Goal: Task Accomplishment & Management: Manage account settings

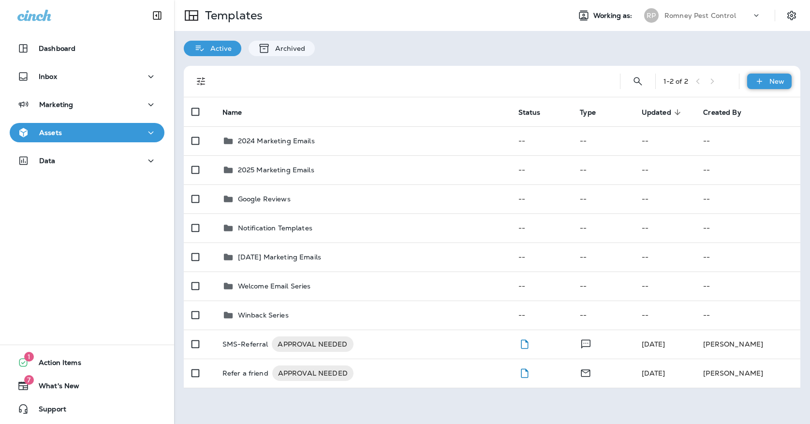
click at [759, 87] on div "New" at bounding box center [770, 81] width 45 height 15
click at [759, 109] on li "New Template" at bounding box center [763, 106] width 82 height 23
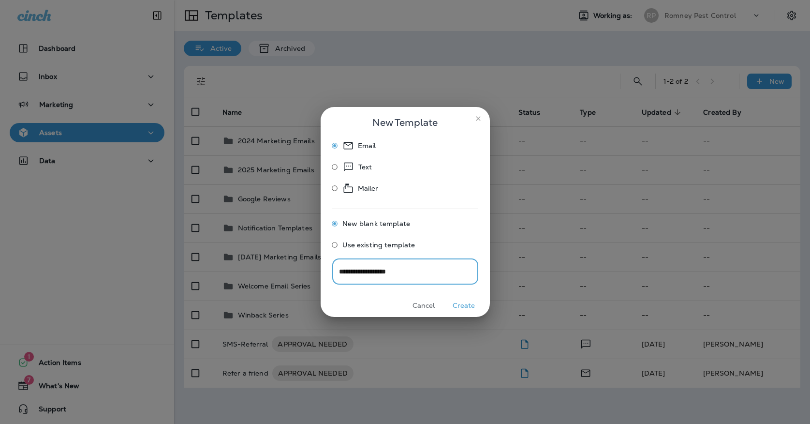
type input "**********"
click at [474, 308] on button "Create" at bounding box center [464, 305] width 36 height 15
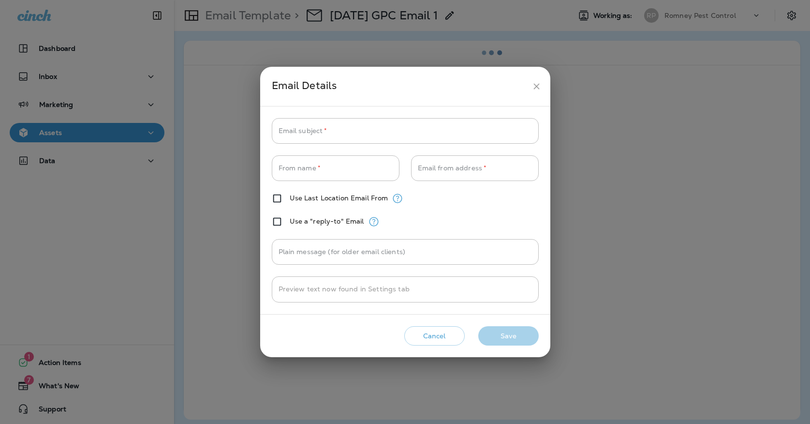
type input "**********"
click at [537, 81] on button "close" at bounding box center [537, 86] width 18 height 18
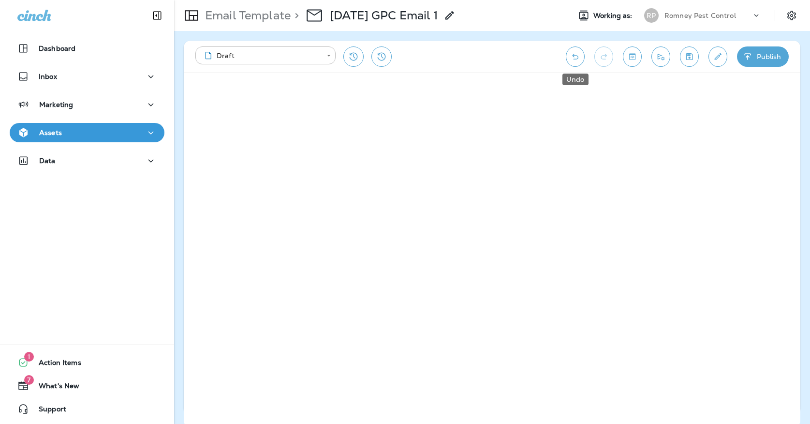
click at [578, 60] on icon "Undo" at bounding box center [575, 57] width 10 height 10
click at [600, 55] on icon "Redo" at bounding box center [604, 57] width 10 height 10
click at [580, 57] on icon "Undo" at bounding box center [575, 57] width 10 height 10
click at [779, 0] on div "Email Template > [DATE] GPC Email 1 Working as: [PERSON_NAME] Pest Control" at bounding box center [492, 15] width 636 height 31
click at [690, 57] on icon "Save" at bounding box center [690, 57] width 10 height 10
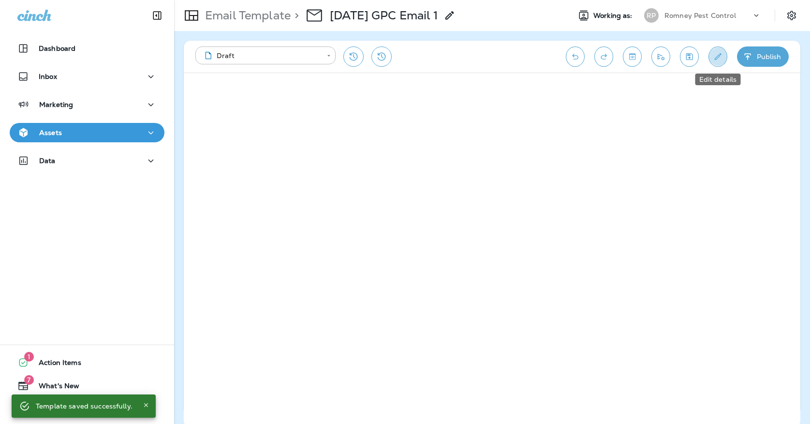
click at [716, 59] on icon "Edit details" at bounding box center [718, 56] width 7 height 7
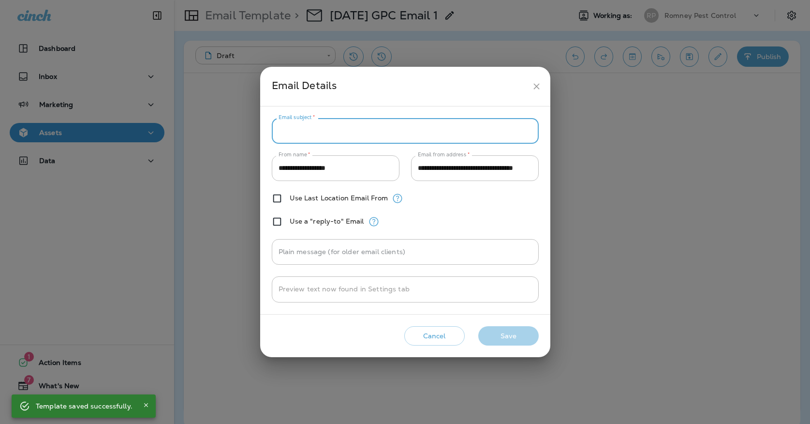
click at [406, 120] on input "Email subject   *" at bounding box center [405, 131] width 267 height 26
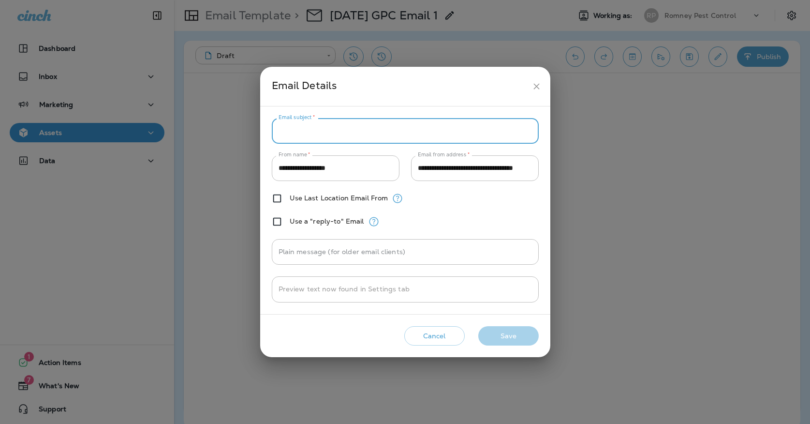
paste input "**********"
paste input "****"
type input "**********"
click at [507, 341] on button "Save" at bounding box center [509, 336] width 60 height 20
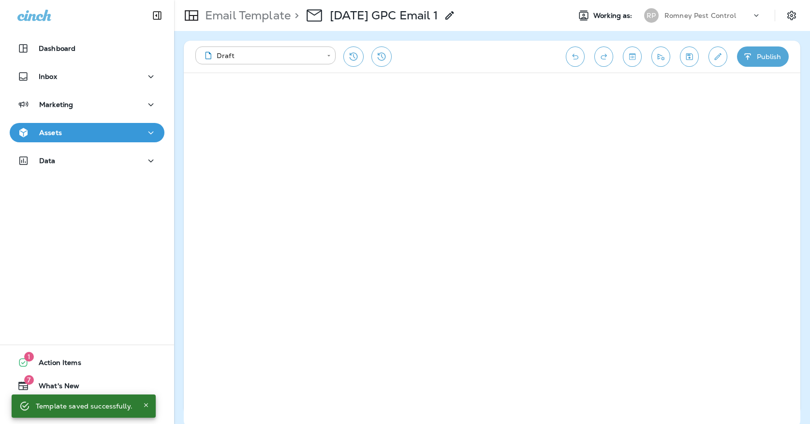
click at [722, 58] on icon "Edit details" at bounding box center [718, 57] width 10 height 10
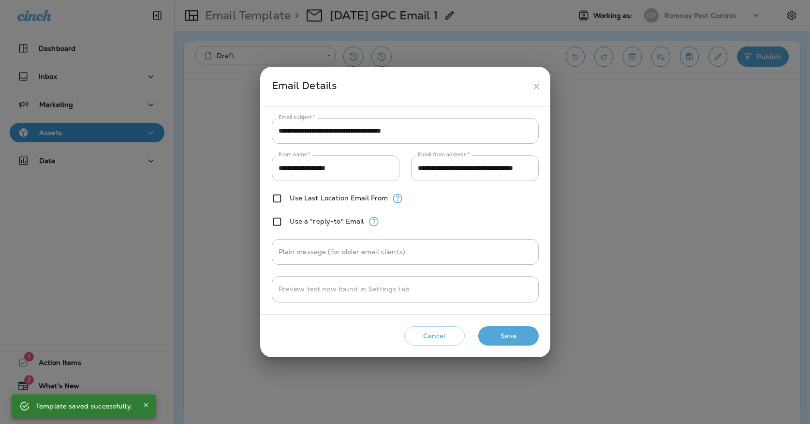
click at [528, 85] on button "close" at bounding box center [537, 86] width 18 height 18
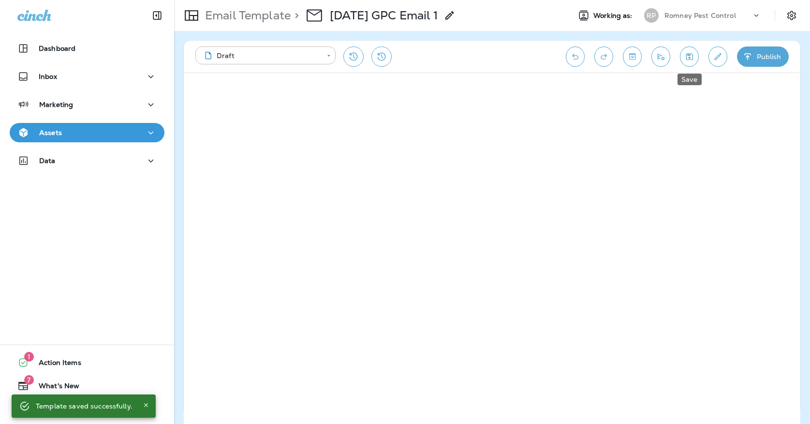
click at [687, 61] on icon "Save" at bounding box center [690, 57] width 10 height 10
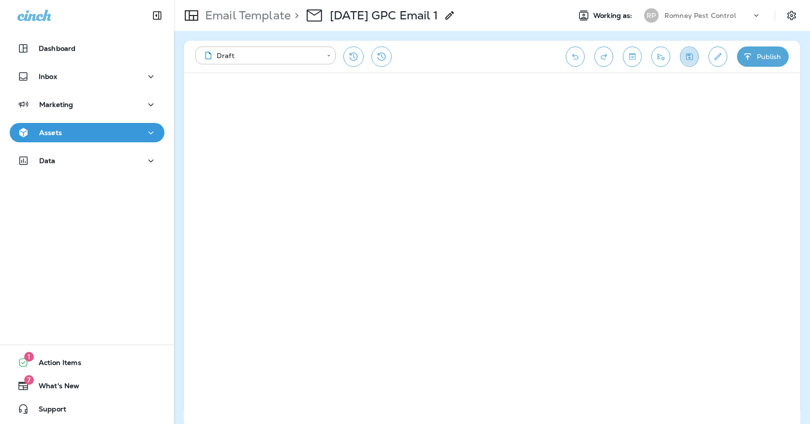
click at [694, 51] on button "Save" at bounding box center [689, 56] width 19 height 20
click at [99, 129] on div "Assets" at bounding box center [86, 133] width 139 height 12
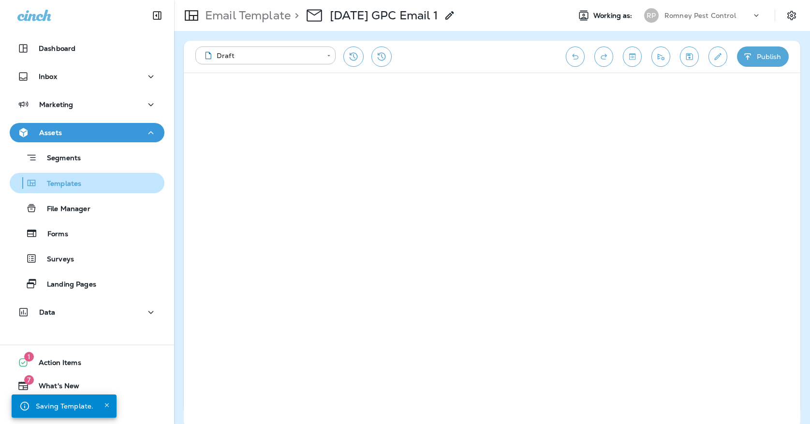
click at [88, 188] on div "Templates" at bounding box center [87, 183] width 147 height 15
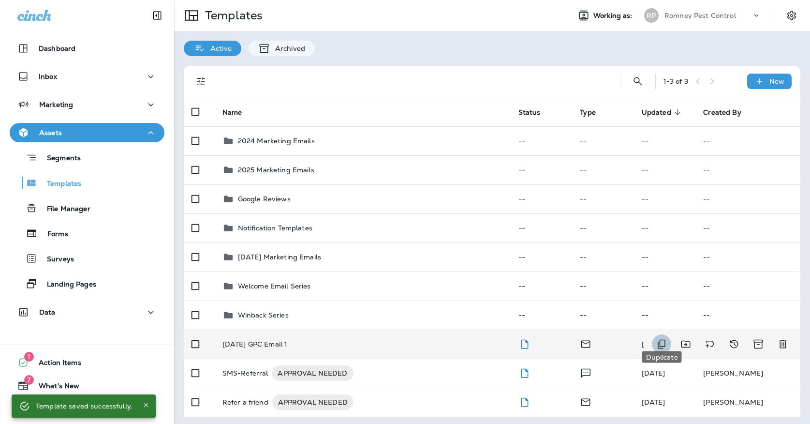
click at [659, 338] on icon "Duplicate" at bounding box center [662, 344] width 12 height 12
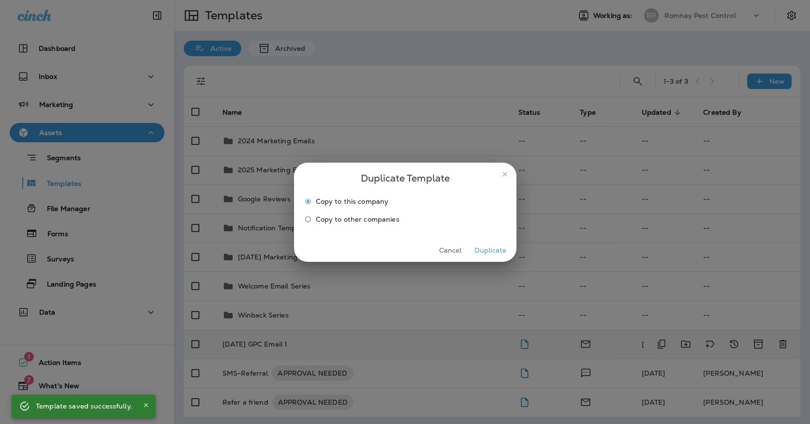
click at [391, 222] on span "Copy to other companies" at bounding box center [358, 219] width 84 height 8
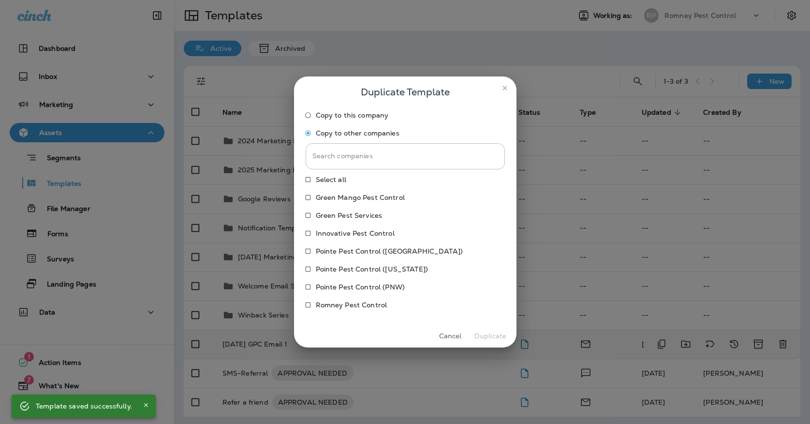
click at [372, 291] on p "Pointe Pest Control (PNW)" at bounding box center [361, 287] width 90 height 8
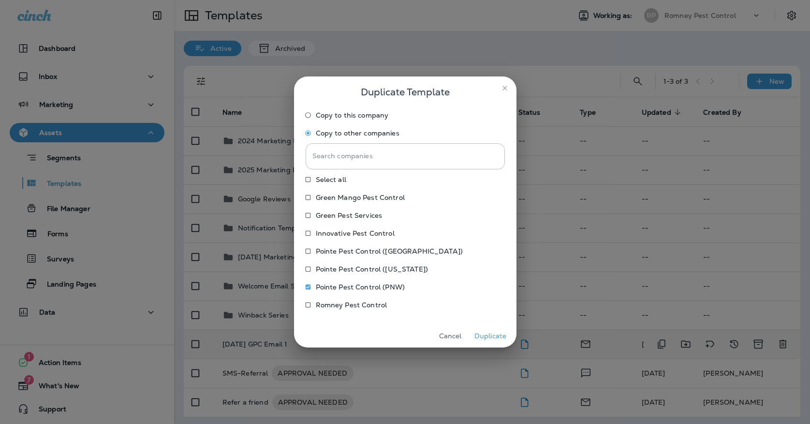
click at [376, 272] on p "Pointe Pest Control ([US_STATE])" at bounding box center [372, 269] width 112 height 8
click at [374, 257] on label "Pointe Pest Control ([GEOGRAPHIC_DATA])" at bounding box center [398, 250] width 197 height 15
click at [363, 251] on p "Pointe Pest Control ([GEOGRAPHIC_DATA])" at bounding box center [389, 251] width 147 height 8
click at [363, 264] on label "Pointe Pest Control ([US_STATE])" at bounding box center [398, 268] width 197 height 15
click at [349, 230] on p "Innovative Pest Control" at bounding box center [355, 233] width 79 height 8
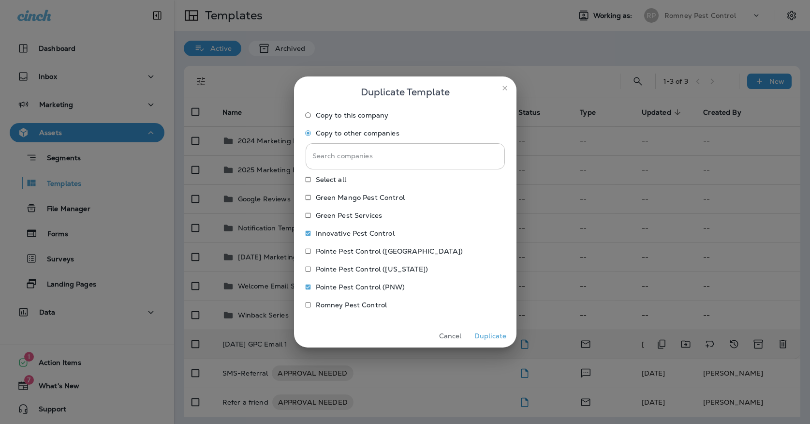
click at [349, 219] on p "Green Pest Services" at bounding box center [349, 215] width 67 height 8
click at [349, 199] on p "Green Mango Pest Control" at bounding box center [360, 198] width 89 height 8
click at [491, 335] on button "Duplicate" at bounding box center [491, 336] width 36 height 15
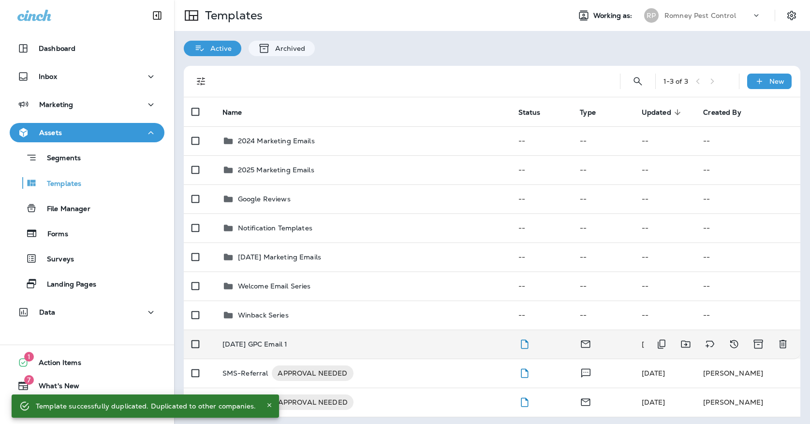
click at [290, 340] on div "[DATE] GPC Email 1" at bounding box center [363, 344] width 281 height 8
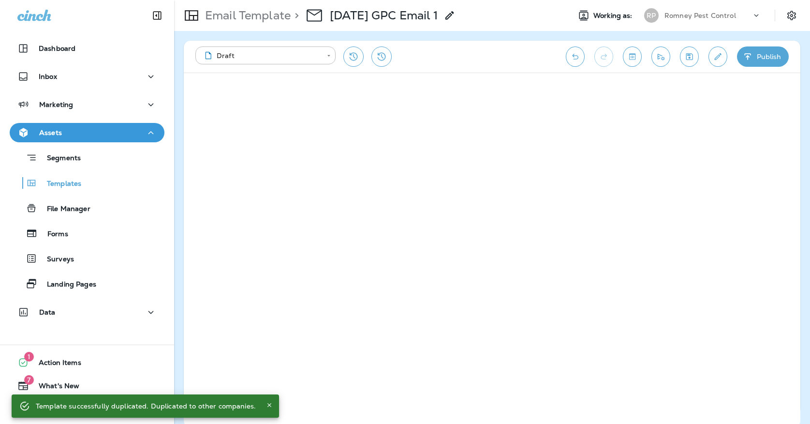
click at [690, 58] on icon "Save" at bounding box center [690, 56] width 7 height 7
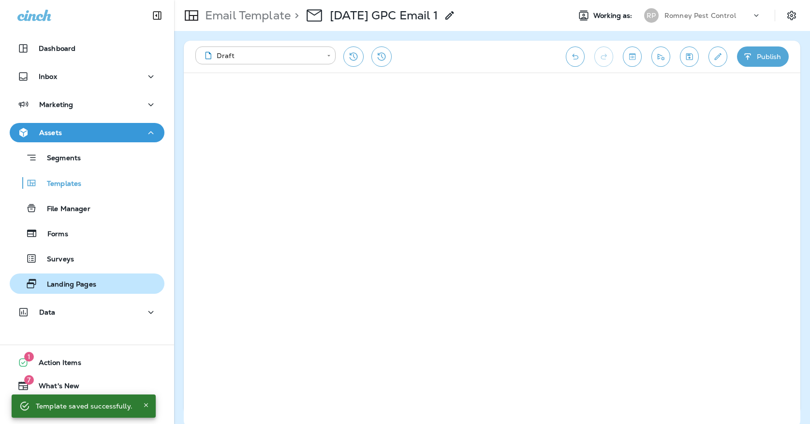
click at [104, 289] on div "Landing Pages" at bounding box center [87, 283] width 147 height 15
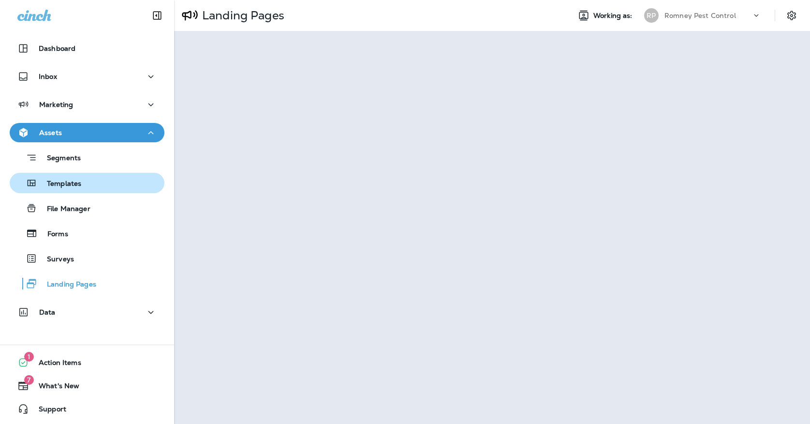
click at [120, 176] on div "Templates" at bounding box center [87, 183] width 147 height 15
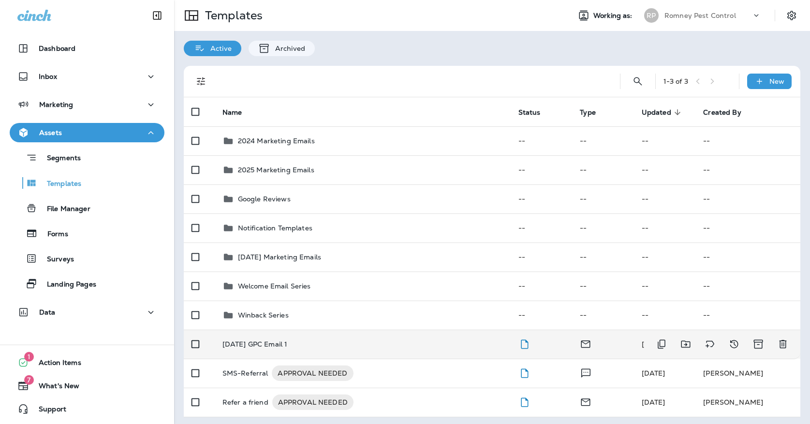
click at [324, 340] on div "[DATE] GPC Email 1" at bounding box center [363, 344] width 281 height 8
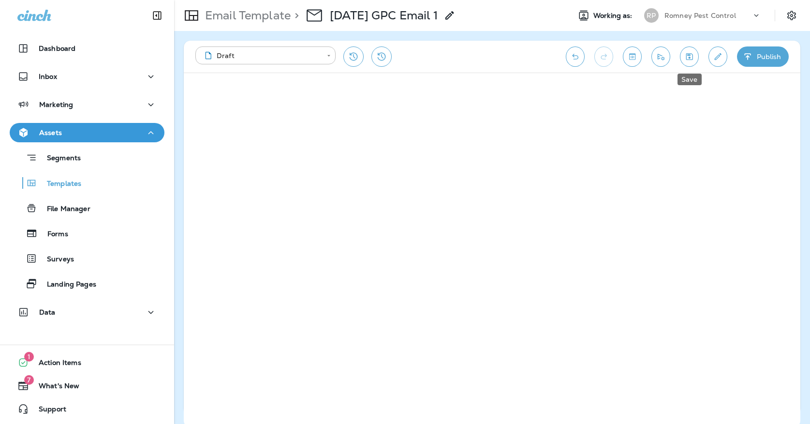
click at [687, 53] on icon "Save" at bounding box center [690, 57] width 10 height 10
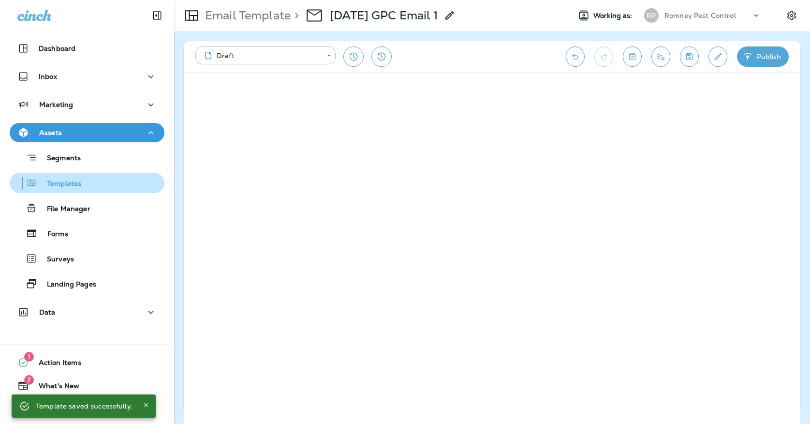
click at [101, 187] on div "Templates" at bounding box center [87, 183] width 147 height 15
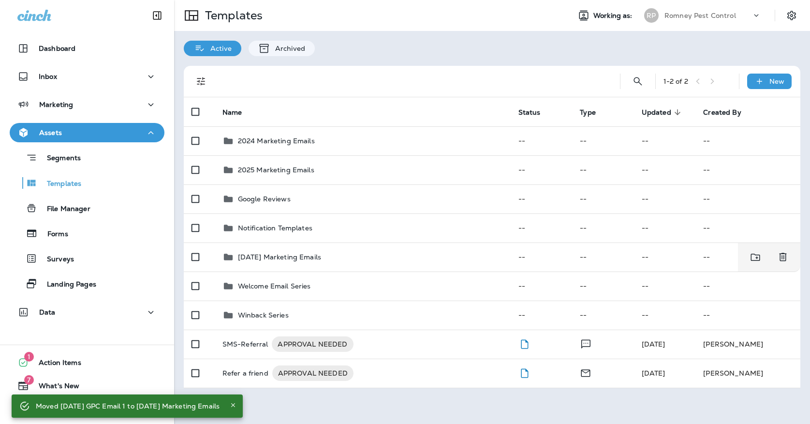
click at [694, 7] on div "[PERSON_NAME] Pest Control" at bounding box center [703, 15] width 129 height 19
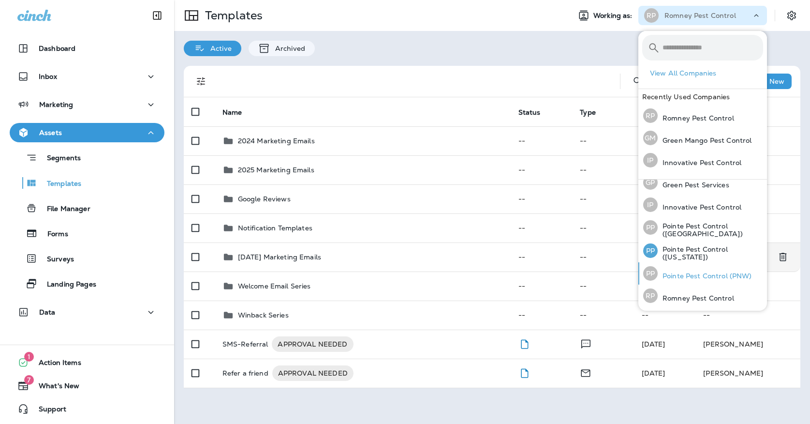
scroll to position [30, 0]
click at [690, 278] on p "Pointe Pest Control (PNW)" at bounding box center [705, 276] width 94 height 8
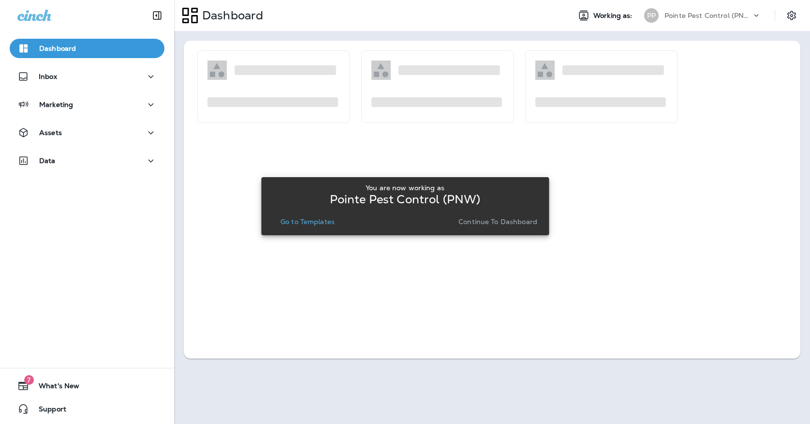
click at [298, 220] on p "Go to Templates" at bounding box center [308, 222] width 54 height 8
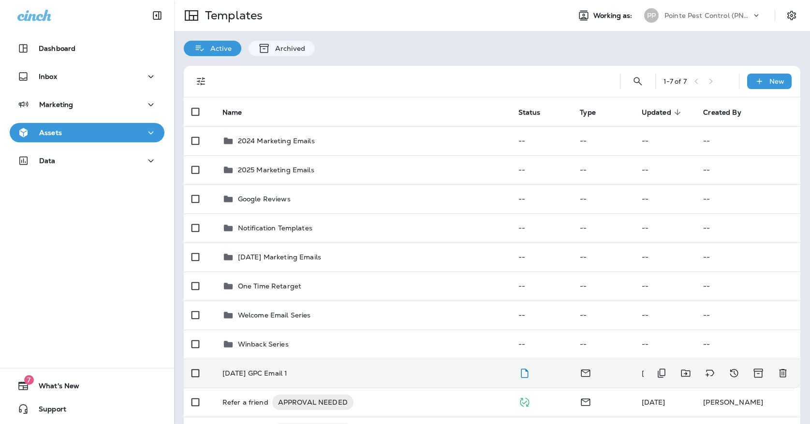
click at [325, 359] on td "[DATE] GPC Email 1" at bounding box center [363, 373] width 296 height 29
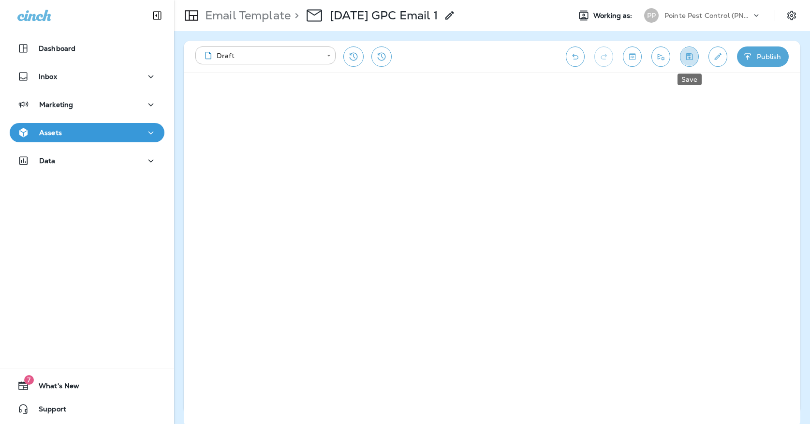
click at [688, 53] on icon "Save" at bounding box center [690, 57] width 10 height 10
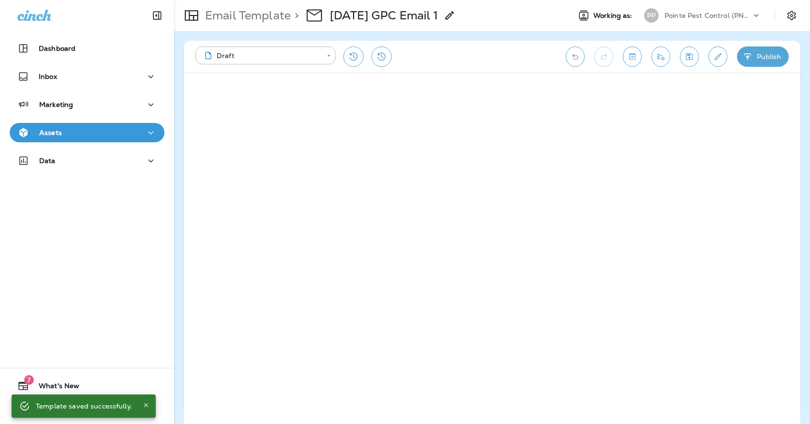
click at [133, 143] on div "Assets" at bounding box center [87, 135] width 174 height 24
click at [135, 130] on div "Assets" at bounding box center [86, 133] width 139 height 12
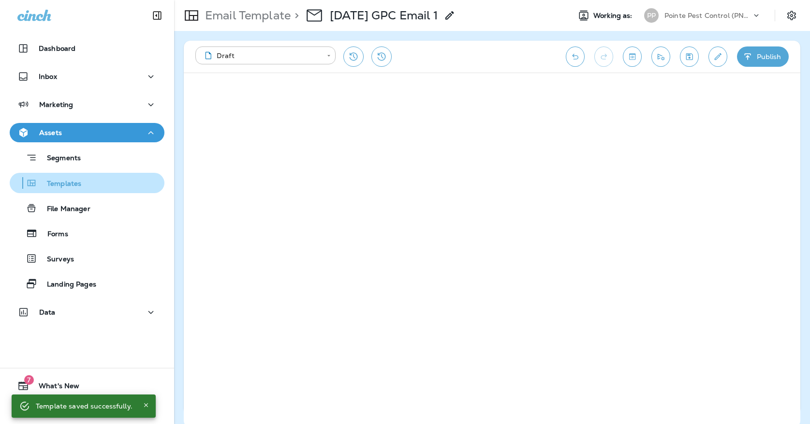
click at [123, 186] on div "Templates" at bounding box center [87, 183] width 147 height 15
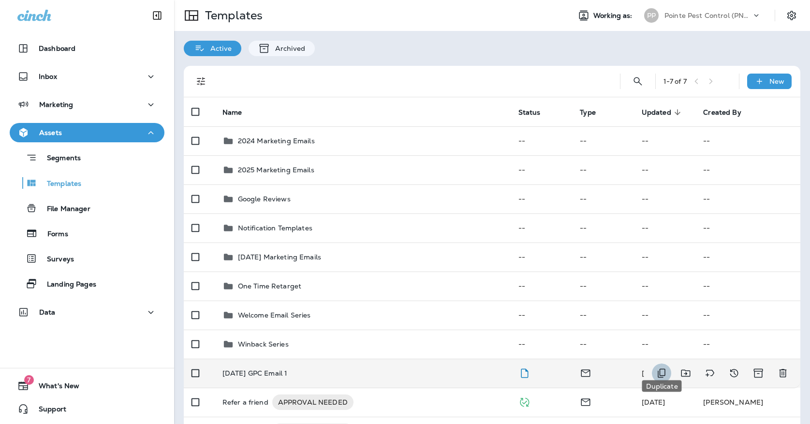
click at [661, 369] on icon "Duplicate" at bounding box center [662, 373] width 8 height 9
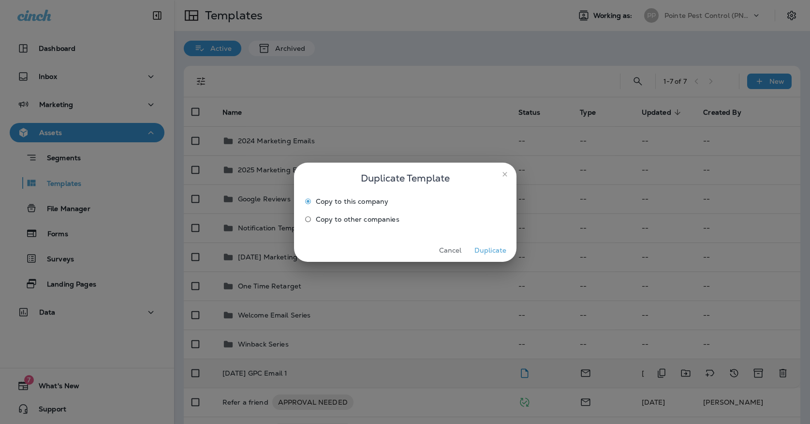
click at [385, 225] on label "Copy to other companies" at bounding box center [398, 218] width 197 height 15
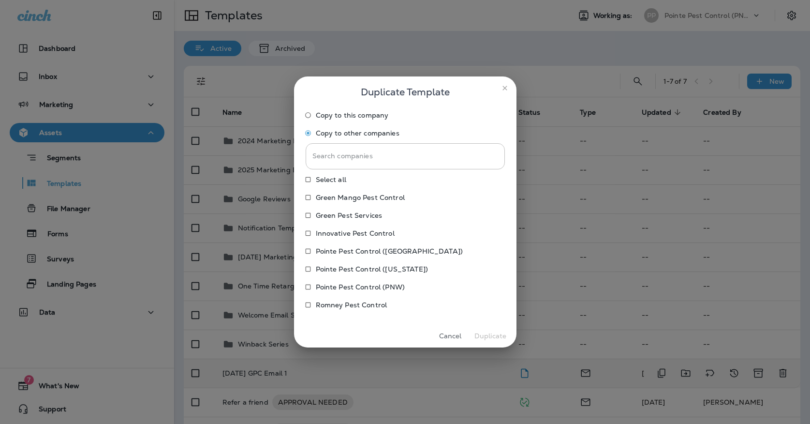
click at [377, 267] on p "Pointe Pest Control ([US_STATE])" at bounding box center [372, 269] width 112 height 8
click at [376, 247] on p "Pointe Pest Control ([GEOGRAPHIC_DATA])" at bounding box center [389, 251] width 147 height 8
click at [488, 333] on button "Duplicate" at bounding box center [491, 336] width 36 height 15
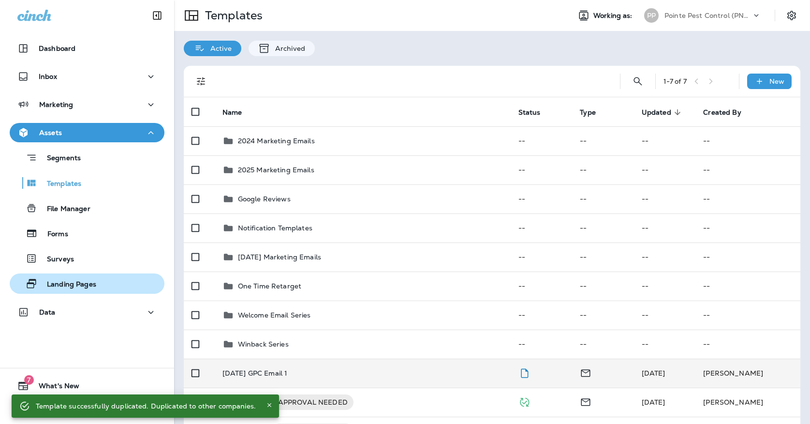
click at [143, 286] on div "Landing Pages" at bounding box center [87, 283] width 147 height 15
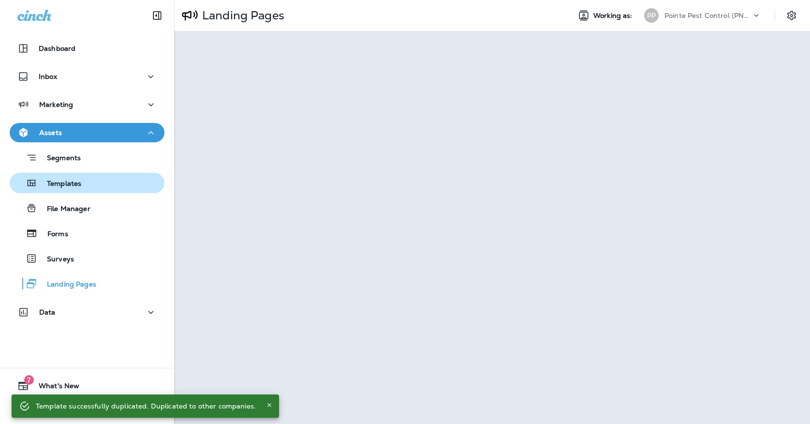
click at [109, 179] on div "Templates" at bounding box center [87, 183] width 147 height 15
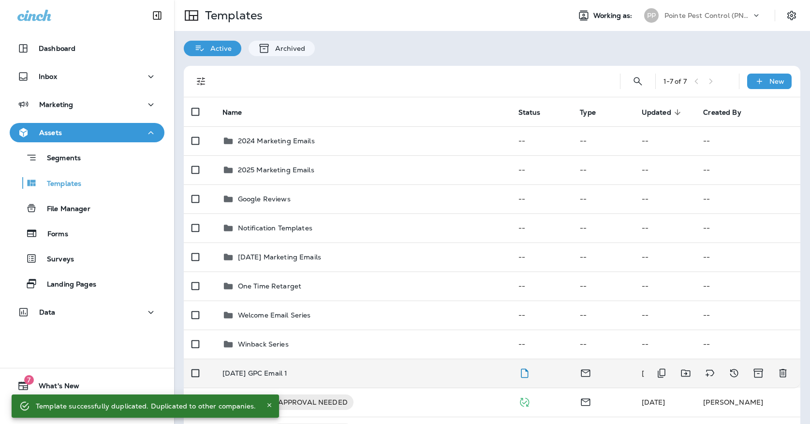
click at [364, 359] on td "[DATE] GPC Email 1" at bounding box center [363, 373] width 296 height 29
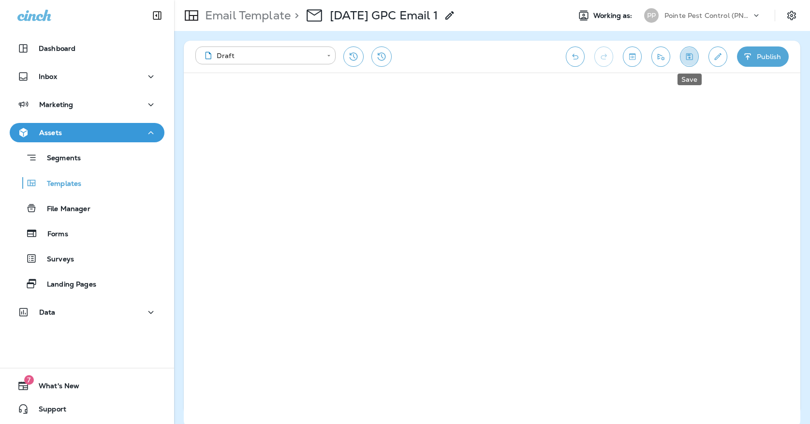
click at [688, 64] on button "Save" at bounding box center [689, 56] width 19 height 20
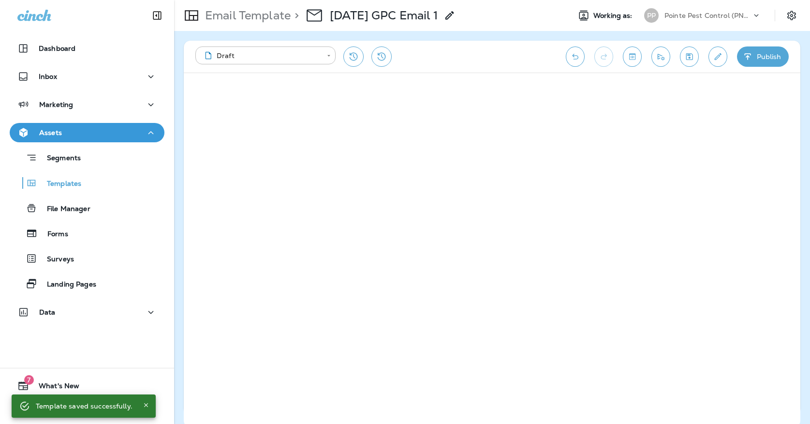
click at [690, 52] on icon "Save" at bounding box center [690, 57] width 10 height 10
click at [686, 60] on icon "Save" at bounding box center [690, 57] width 10 height 10
click at [43, 191] on button "Templates" at bounding box center [87, 183] width 155 height 20
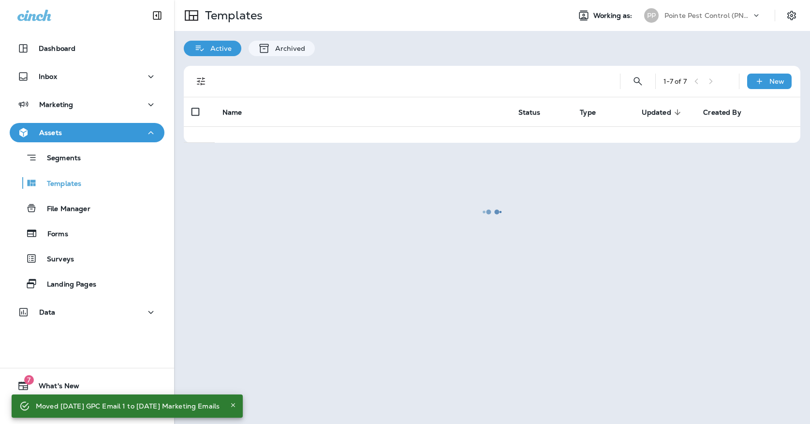
click at [667, 14] on p "Pointe Pest Control (PNW)" at bounding box center [708, 16] width 87 height 8
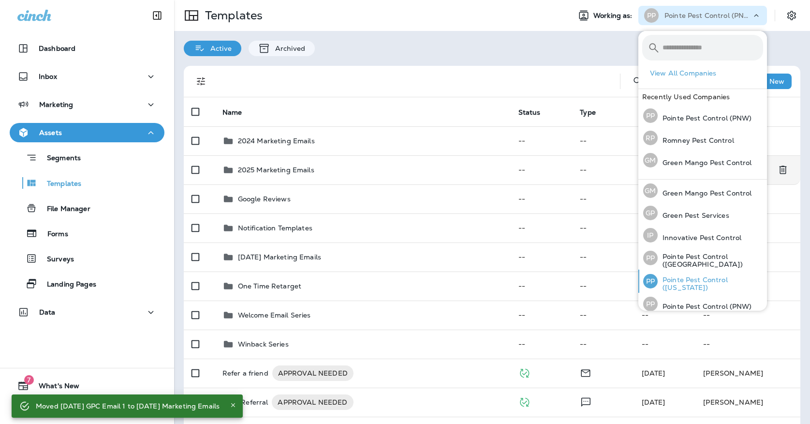
click at [694, 279] on p "Pointe Pest Control ([US_STATE])" at bounding box center [710, 283] width 105 height 15
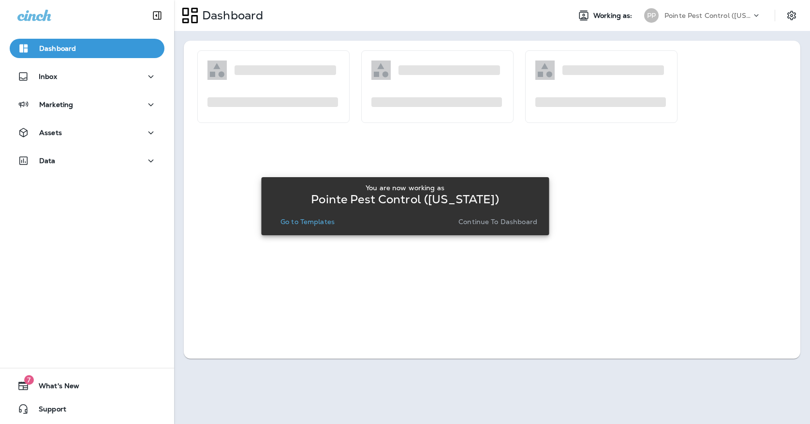
click at [318, 224] on p "Go to Templates" at bounding box center [308, 222] width 54 height 8
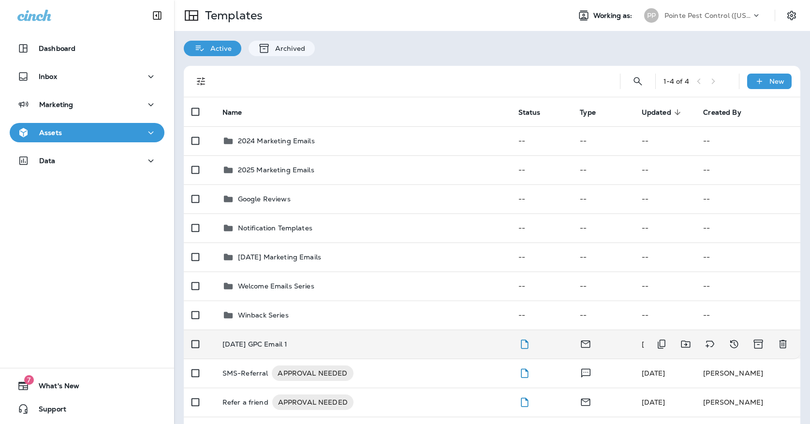
click at [343, 342] on td "[DATE] GPC Email 1" at bounding box center [363, 343] width 296 height 29
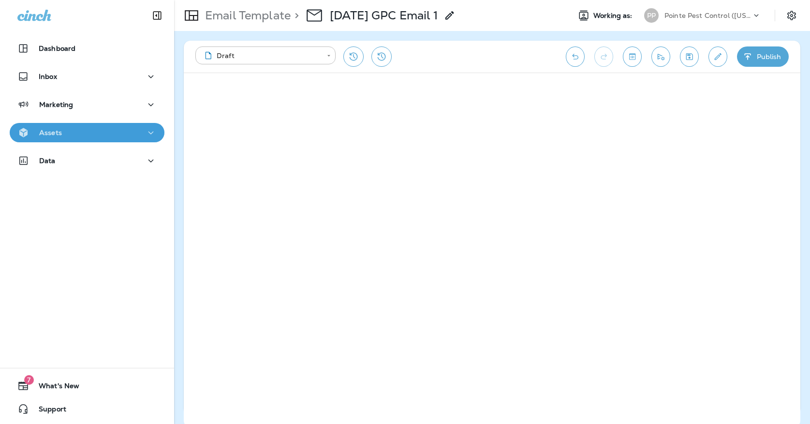
click at [111, 131] on div "Assets" at bounding box center [86, 133] width 139 height 12
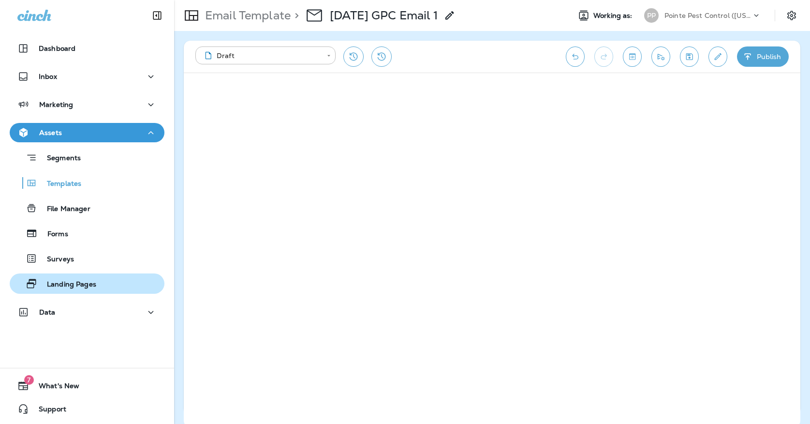
click at [80, 283] on p "Landing Pages" at bounding box center [66, 284] width 59 height 9
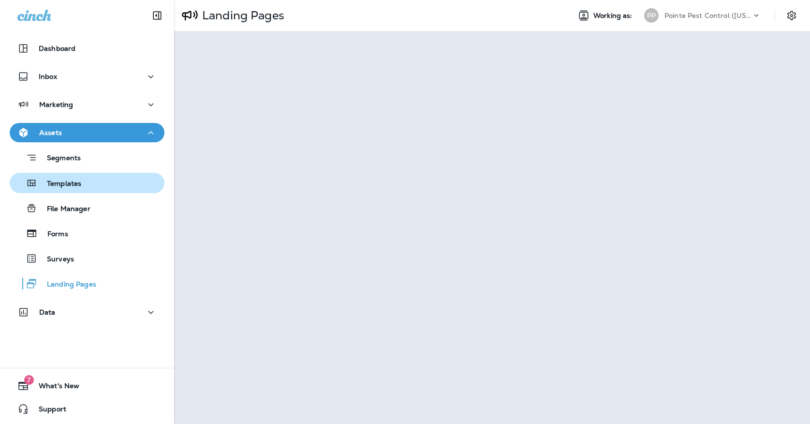
click at [113, 183] on div "Templates" at bounding box center [87, 183] width 147 height 15
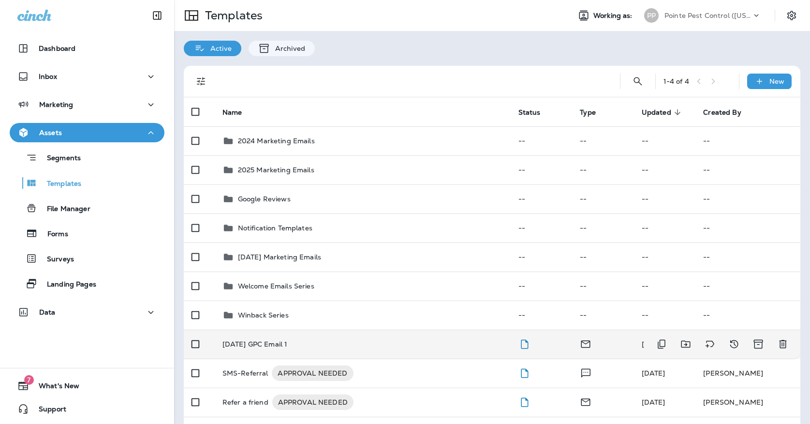
click at [332, 341] on td "[DATE] GPC Email 1" at bounding box center [363, 343] width 296 height 29
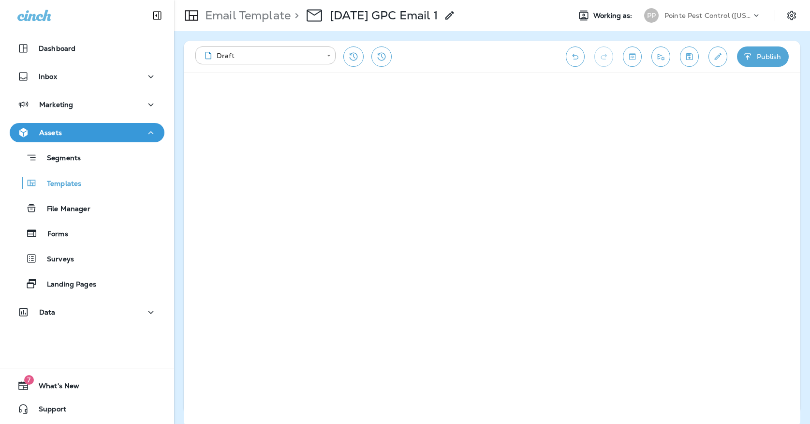
click at [691, 64] on button "Save" at bounding box center [689, 56] width 19 height 20
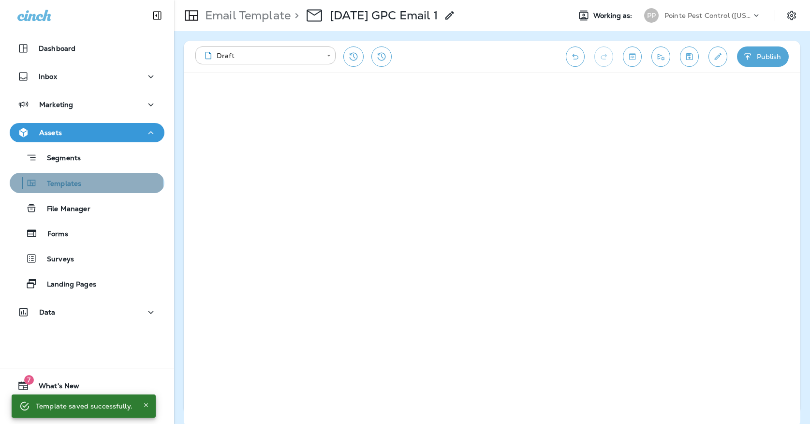
click at [56, 186] on p "Templates" at bounding box center [59, 183] width 44 height 9
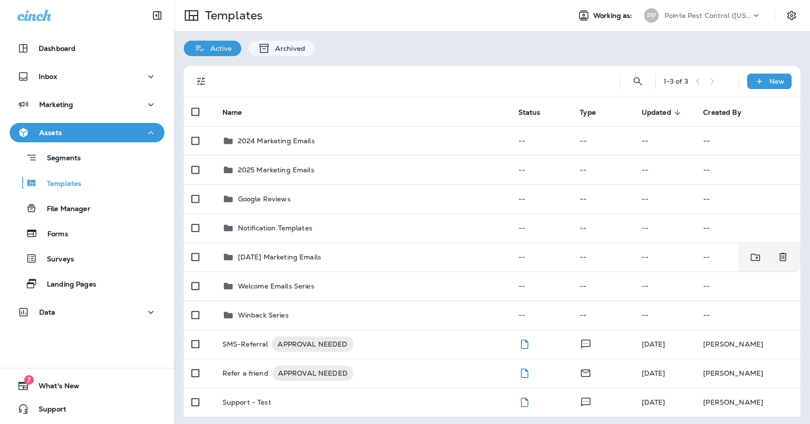
click at [667, 23] on div "PP Pointe Pest Control ([US_STATE])" at bounding box center [703, 15] width 129 height 19
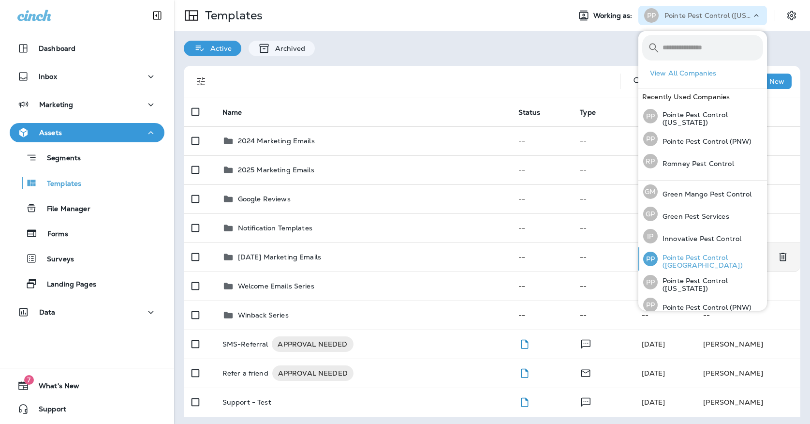
click at [664, 255] on div "PP Pointe Pest Control ([GEOGRAPHIC_DATA])" at bounding box center [704, 258] width 128 height 23
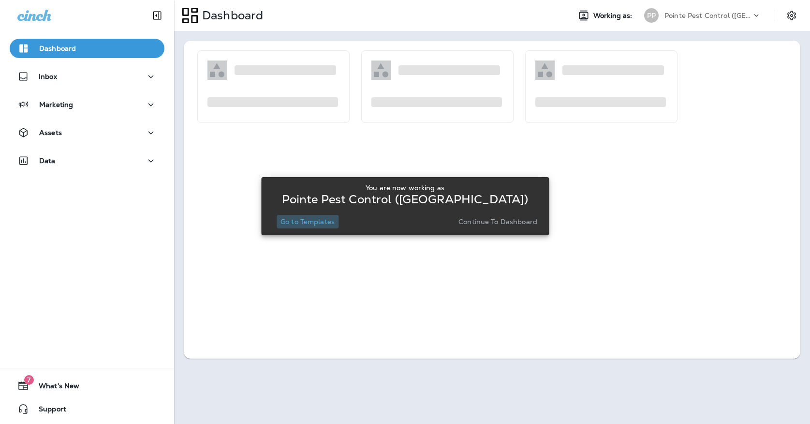
click at [330, 225] on p "Go to Templates" at bounding box center [308, 222] width 54 height 8
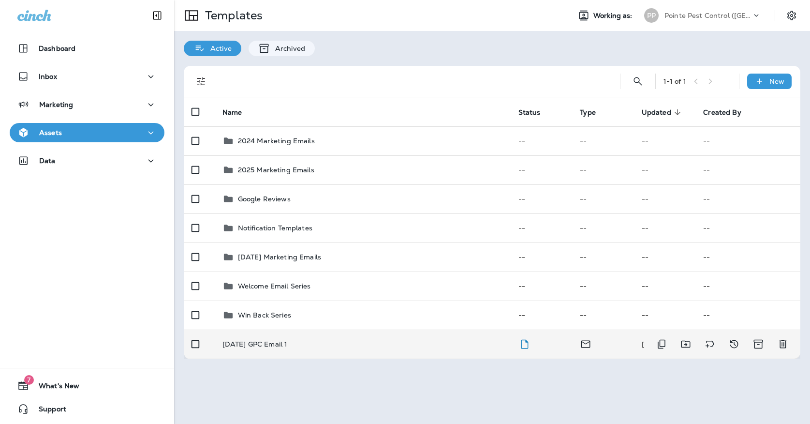
click at [330, 329] on td "[DATE] GPC Email 1" at bounding box center [363, 343] width 296 height 29
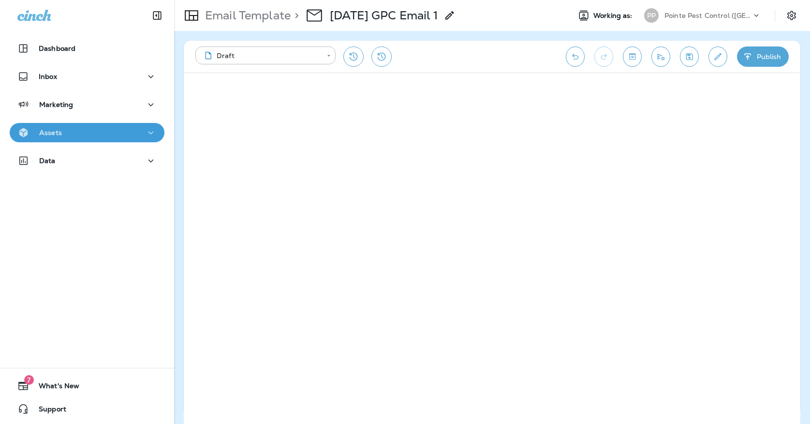
click at [91, 135] on div "Assets" at bounding box center [86, 133] width 139 height 12
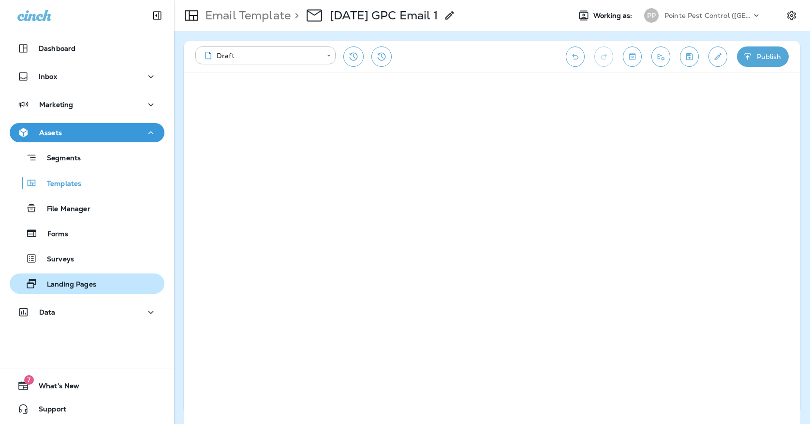
click at [87, 278] on div "Landing Pages" at bounding box center [55, 283] width 83 height 15
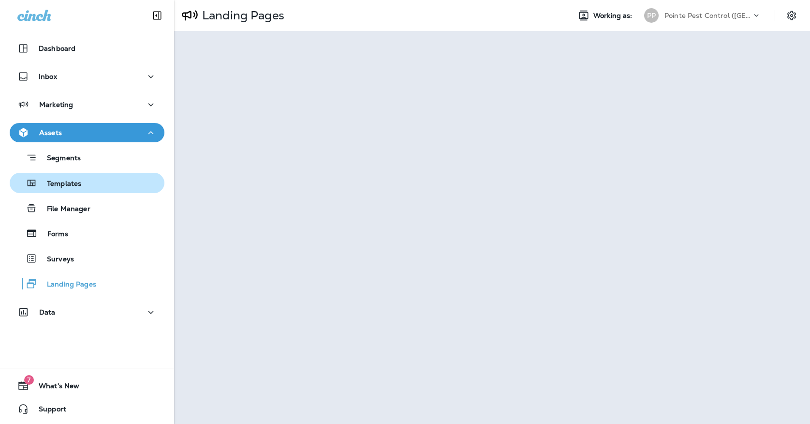
click at [105, 186] on div "Templates" at bounding box center [87, 183] width 147 height 15
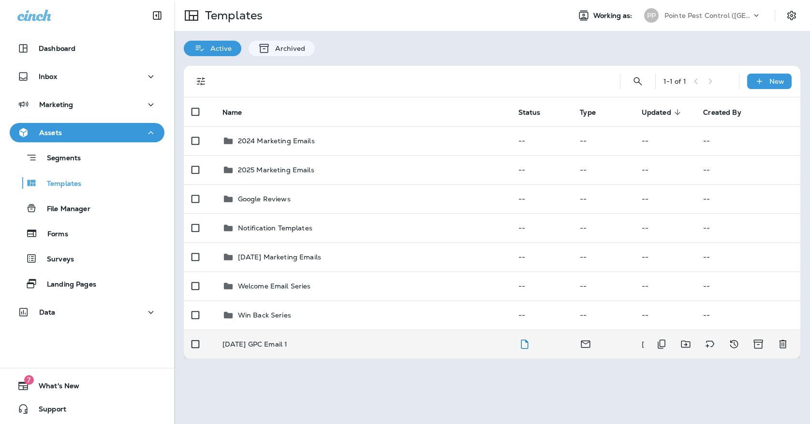
click at [292, 340] on div "[DATE] GPC Email 1" at bounding box center [363, 344] width 281 height 8
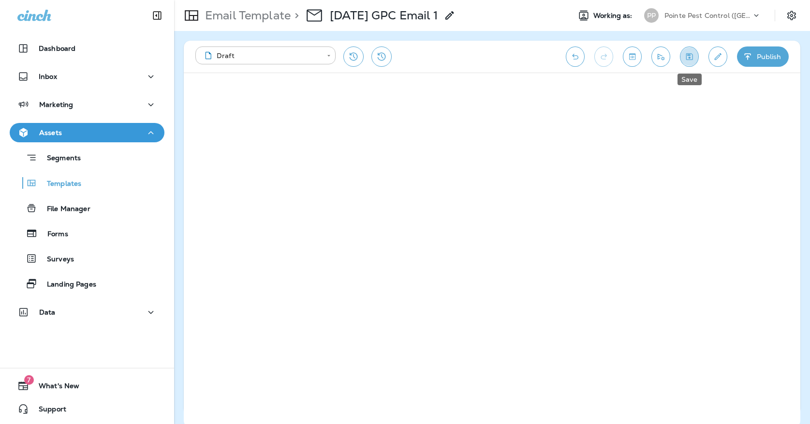
click at [690, 57] on icon "Save" at bounding box center [690, 57] width 10 height 10
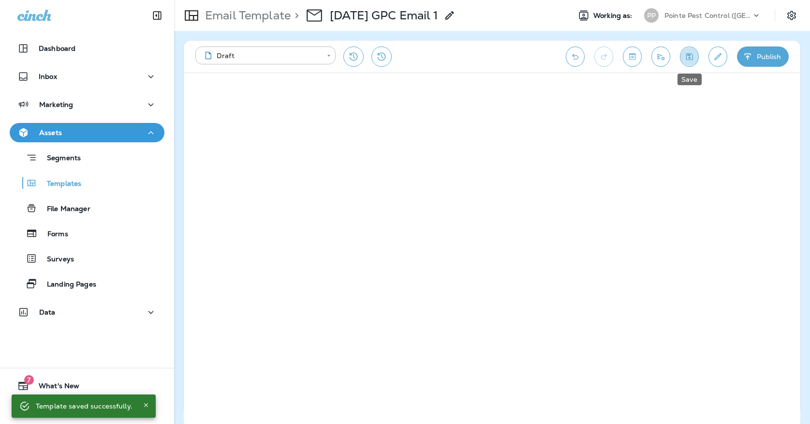
click at [692, 52] on icon "Save" at bounding box center [690, 57] width 10 height 10
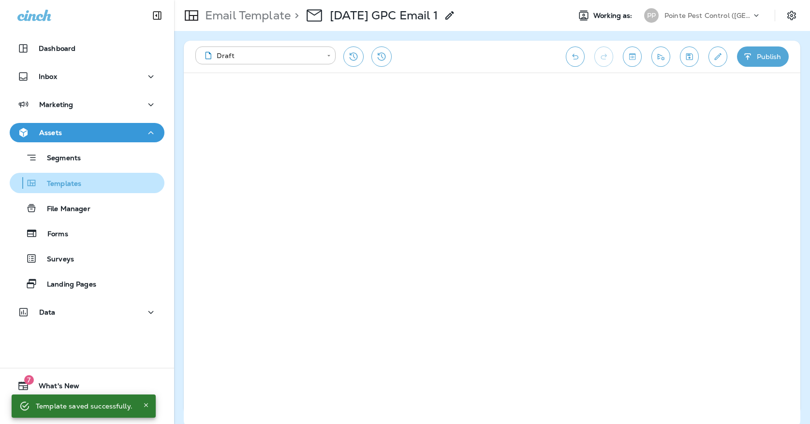
click at [74, 182] on p "Templates" at bounding box center [59, 183] width 44 height 9
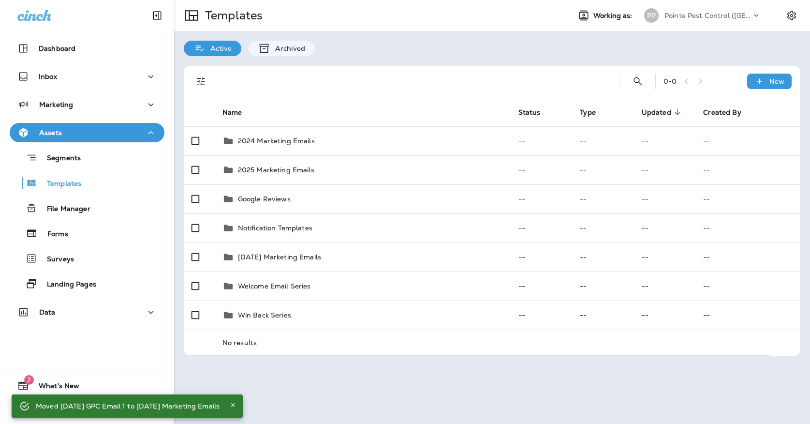
click at [677, 20] on div "Pointe Pest Control ([GEOGRAPHIC_DATA])" at bounding box center [708, 15] width 87 height 15
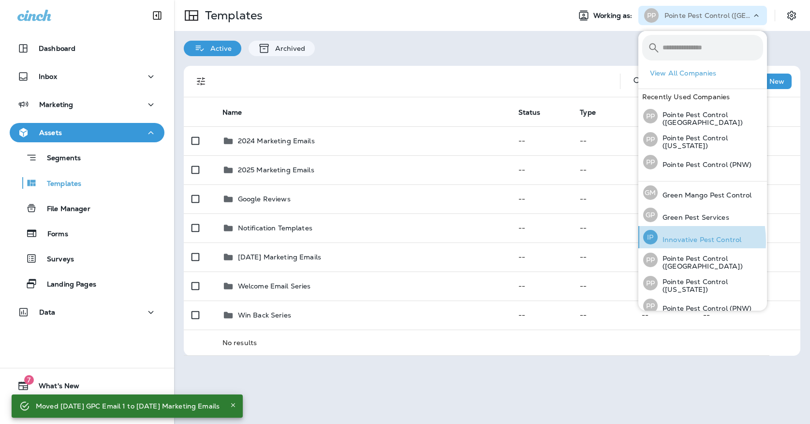
click at [658, 240] on div "IP Innovative Pest Control" at bounding box center [693, 237] width 106 height 22
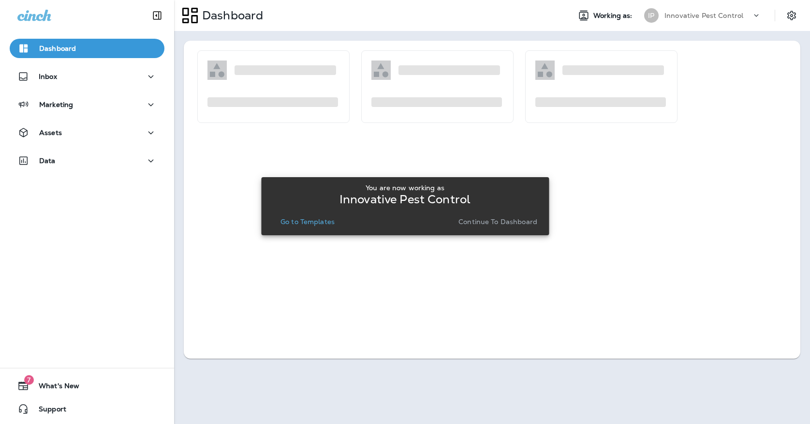
click at [329, 220] on p "Go to Templates" at bounding box center [308, 222] width 54 height 8
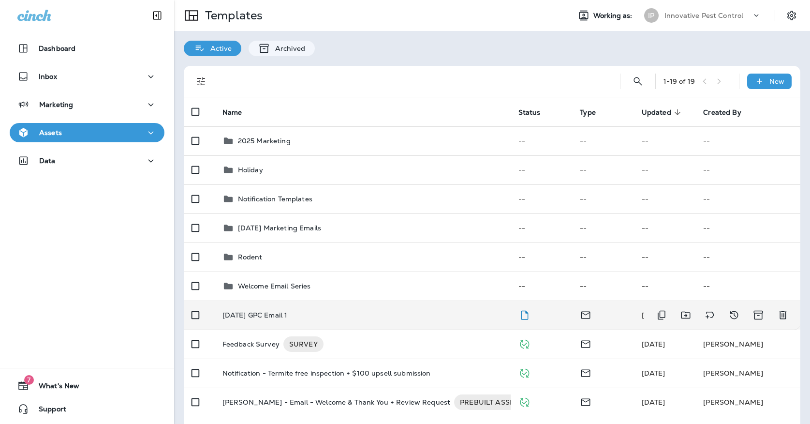
click at [333, 311] on div "[DATE] GPC Email 1" at bounding box center [363, 315] width 281 height 8
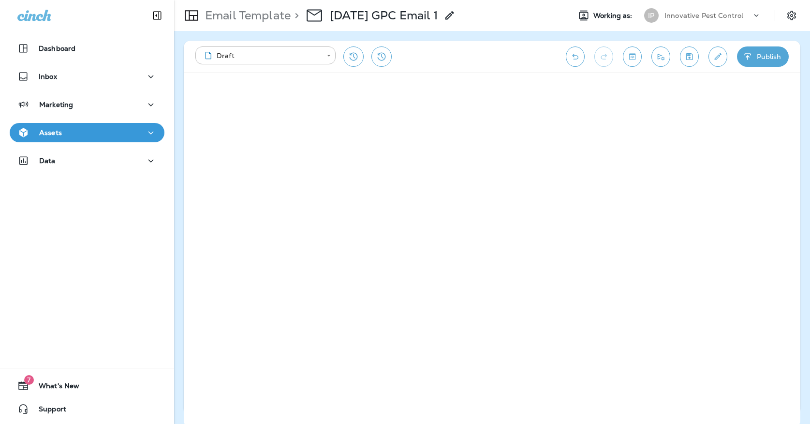
click at [691, 43] on div "**********" at bounding box center [492, 57] width 617 height 32
click at [691, 53] on icon "Save" at bounding box center [690, 57] width 10 height 10
click at [682, 51] on button "Save" at bounding box center [689, 56] width 19 height 20
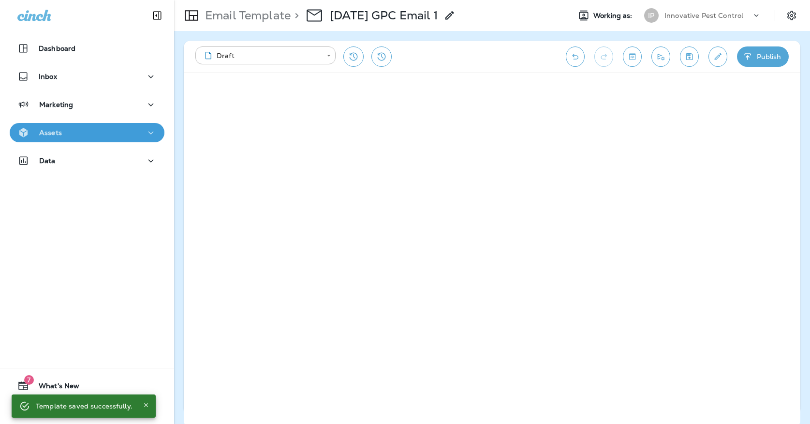
click at [133, 127] on div "Assets" at bounding box center [86, 133] width 139 height 12
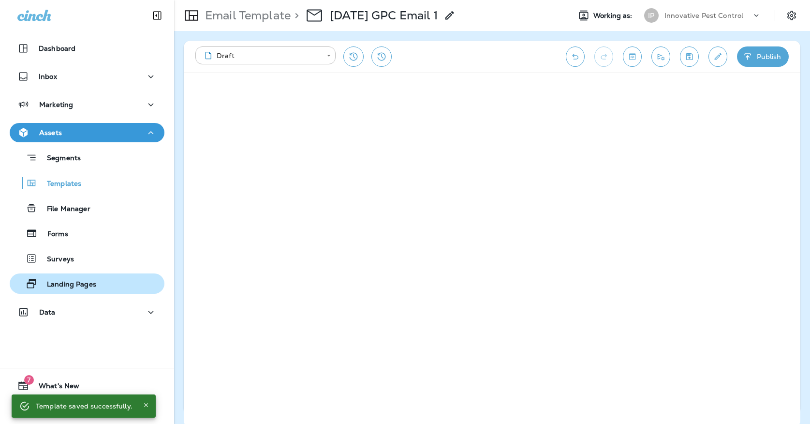
click at [89, 283] on p "Landing Pages" at bounding box center [66, 284] width 59 height 9
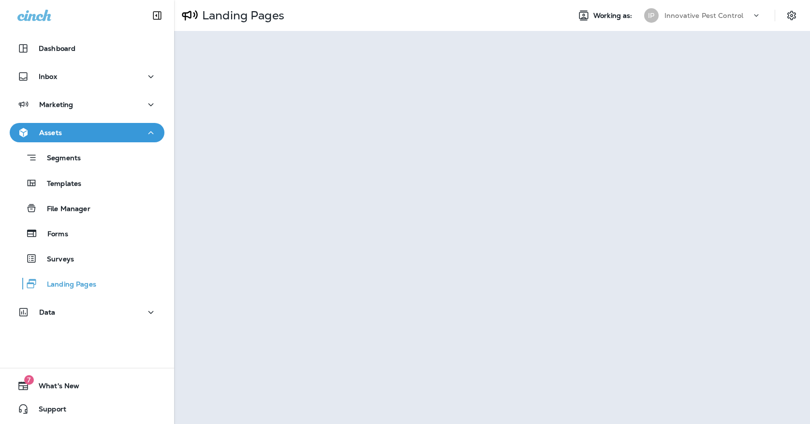
click at [92, 170] on div "Segments Templates File Manager Forms Surveys Landing Pages" at bounding box center [87, 217] width 155 height 151
click at [89, 178] on div "Templates" at bounding box center [87, 183] width 147 height 15
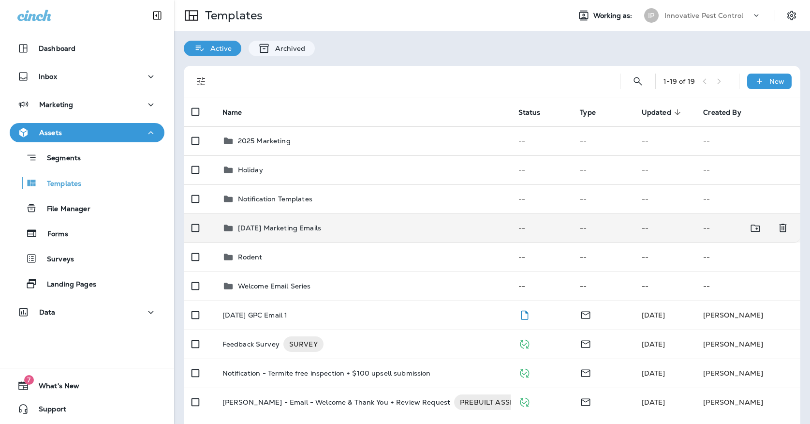
click at [263, 224] on p "[DATE] Marketing Emails" at bounding box center [279, 228] width 83 height 8
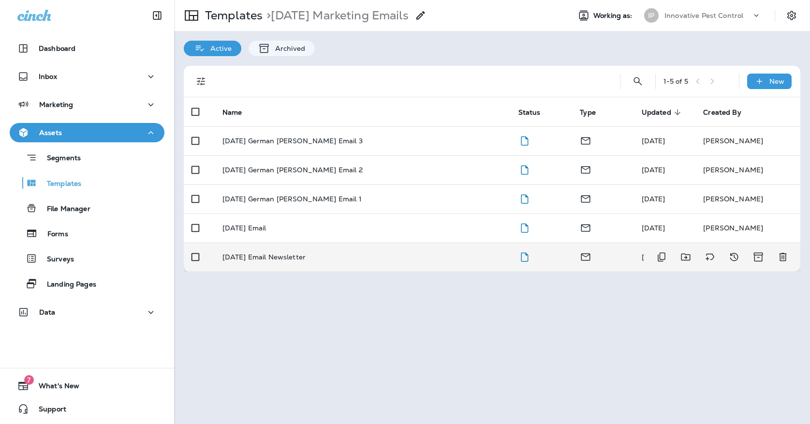
click at [288, 253] on p "[DATE] Email Newsletter" at bounding box center [264, 257] width 83 height 8
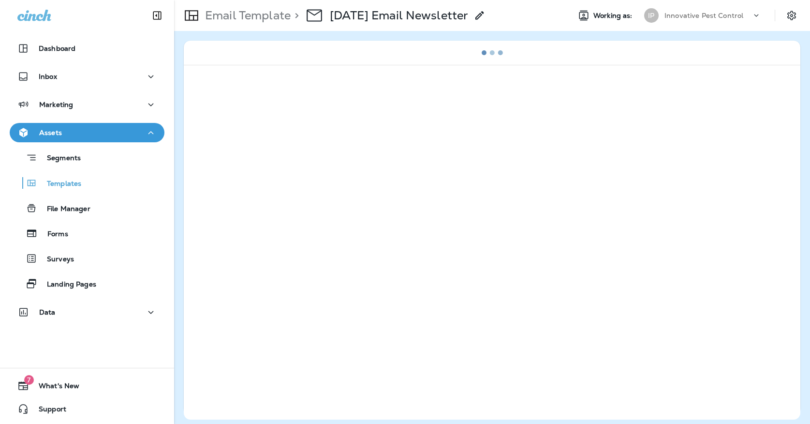
click at [221, 19] on p "Email Template" at bounding box center [246, 15] width 90 height 15
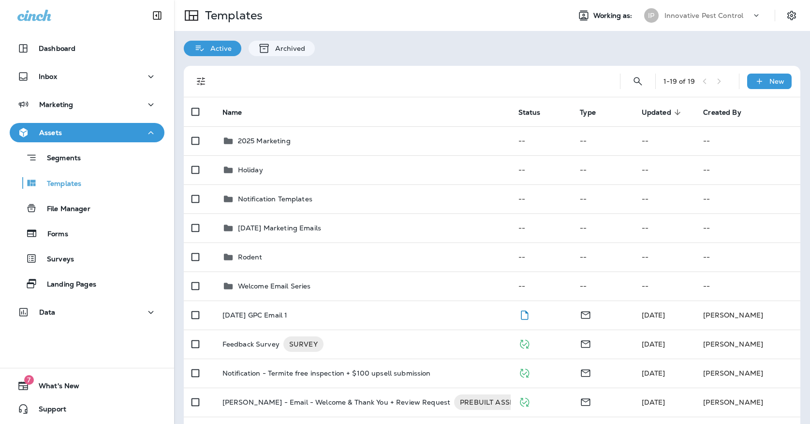
scroll to position [6, 0]
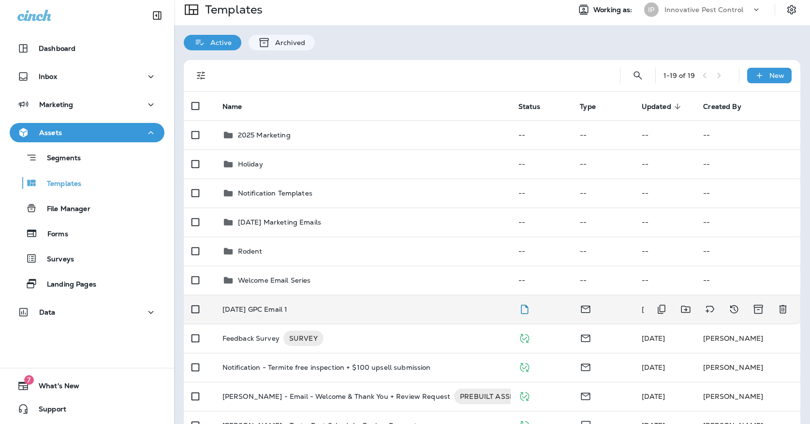
click at [353, 306] on td "[DATE] GPC Email 1" at bounding box center [363, 309] width 296 height 29
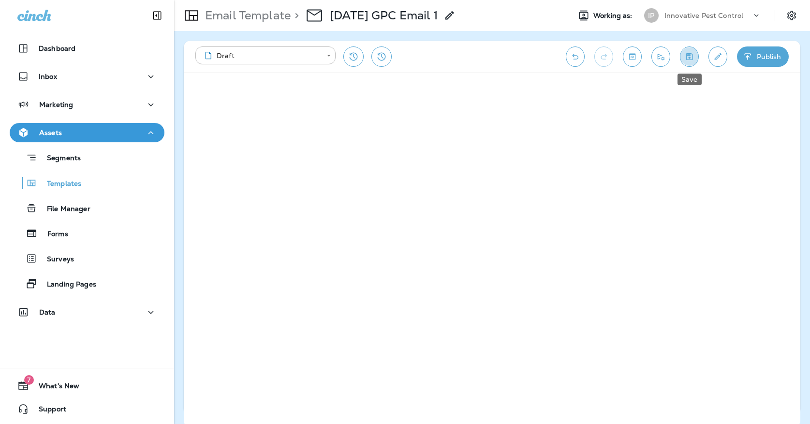
click at [690, 58] on icon "Save" at bounding box center [690, 56] width 7 height 7
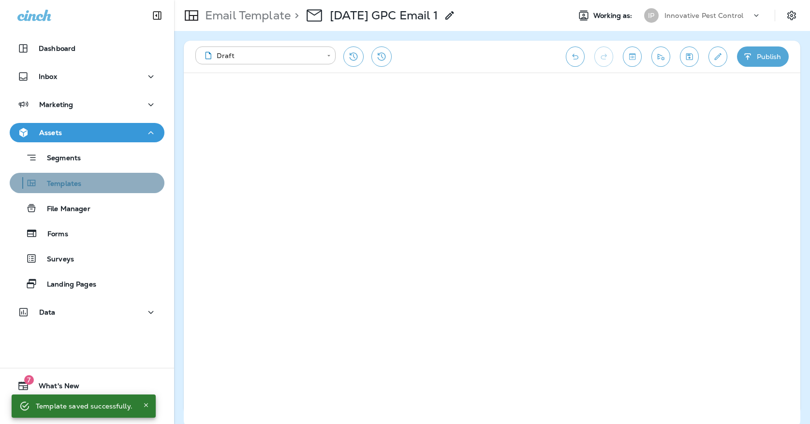
click at [120, 183] on div "Templates" at bounding box center [87, 183] width 147 height 15
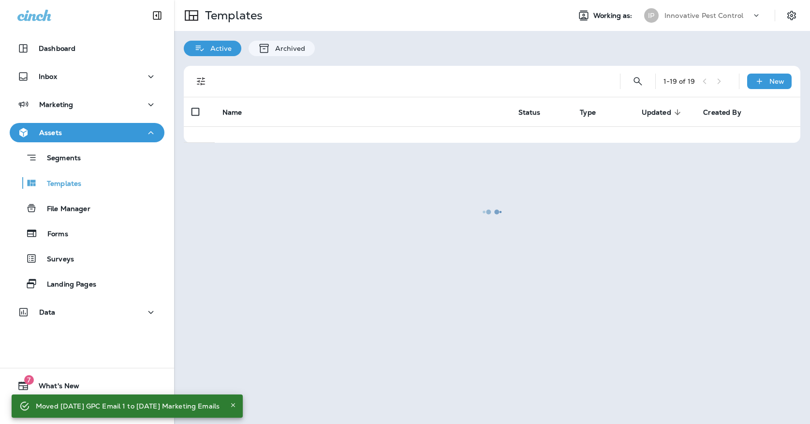
click at [660, 26] on div at bounding box center [492, 212] width 634 height 422
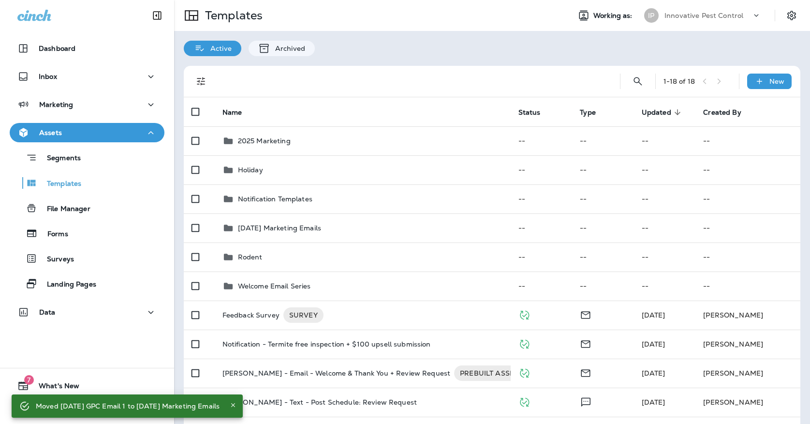
click at [661, 13] on div "IP" at bounding box center [652, 15] width 26 height 15
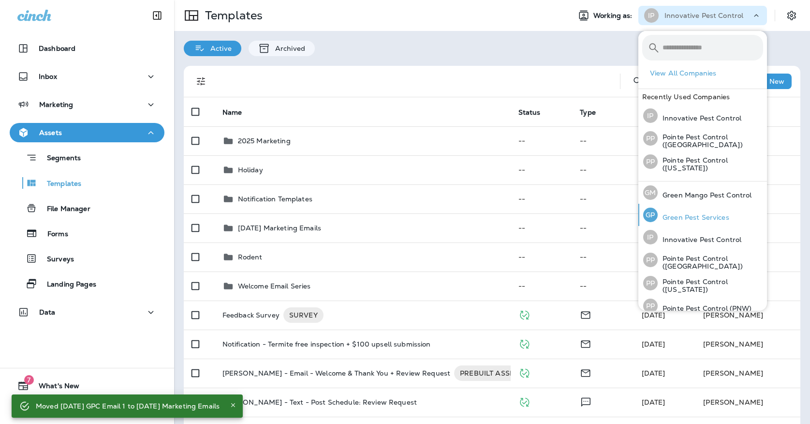
click at [673, 215] on p "Green Pest Services" at bounding box center [694, 217] width 72 height 8
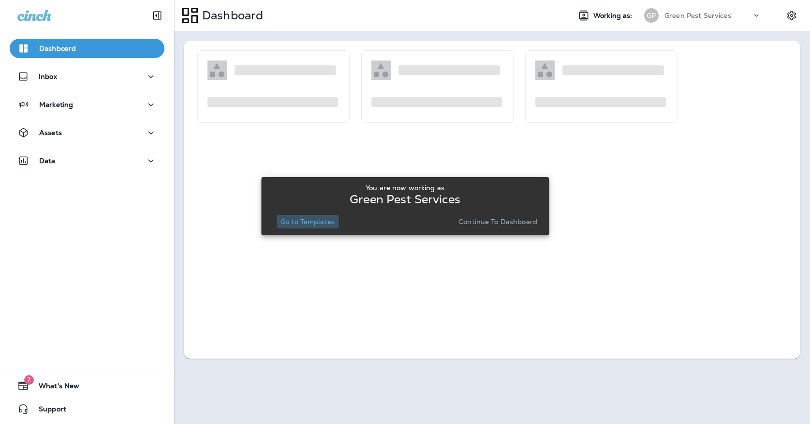
click at [294, 215] on button "Go to Templates" at bounding box center [308, 222] width 62 height 14
